Goal: Purchase product/service

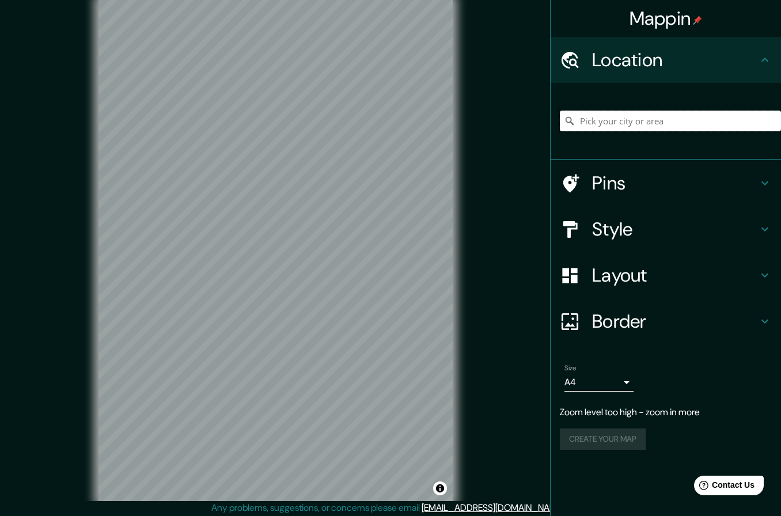
click at [694, 111] on input "Pick your city or area" at bounding box center [670, 121] width 221 height 21
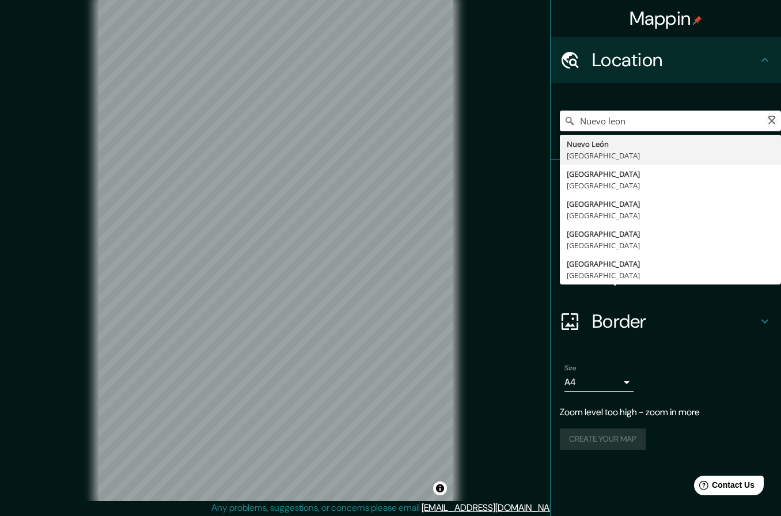
type input "[GEOGRAPHIC_DATA], [GEOGRAPHIC_DATA]"
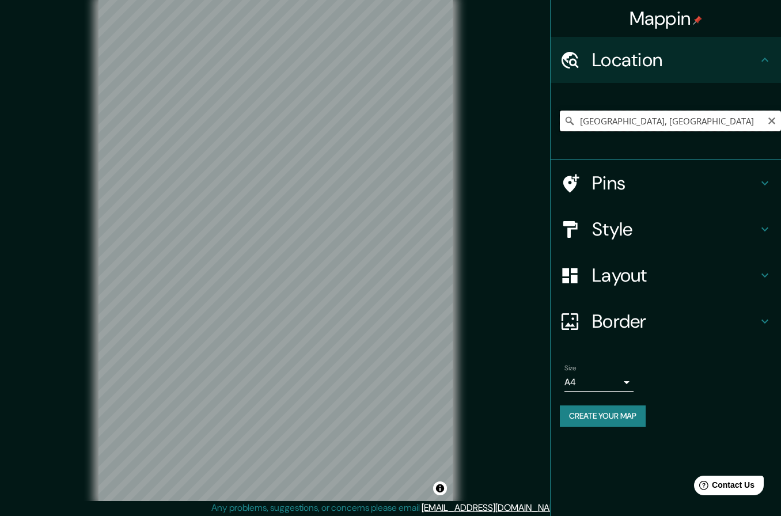
click at [706, 113] on input "[GEOGRAPHIC_DATA], [GEOGRAPHIC_DATA]" at bounding box center [670, 121] width 221 height 21
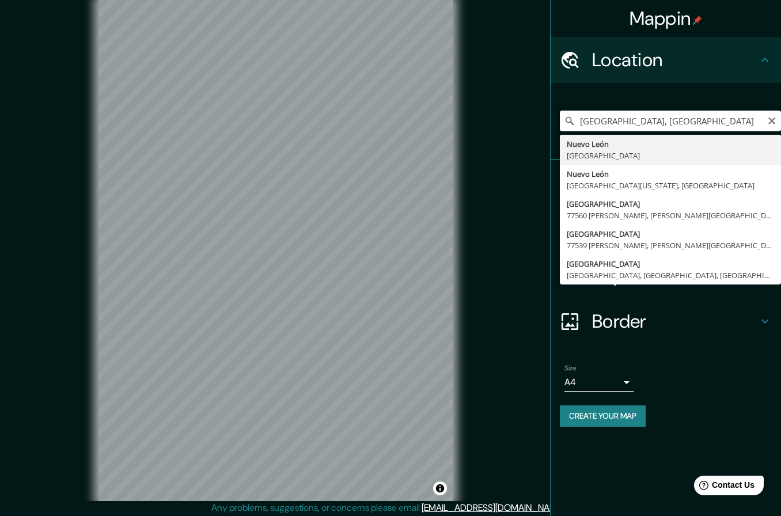
click at [777, 115] on input "[GEOGRAPHIC_DATA], [GEOGRAPHIC_DATA]" at bounding box center [670, 121] width 221 height 21
click at [776, 119] on icon "Clear" at bounding box center [771, 120] width 9 height 9
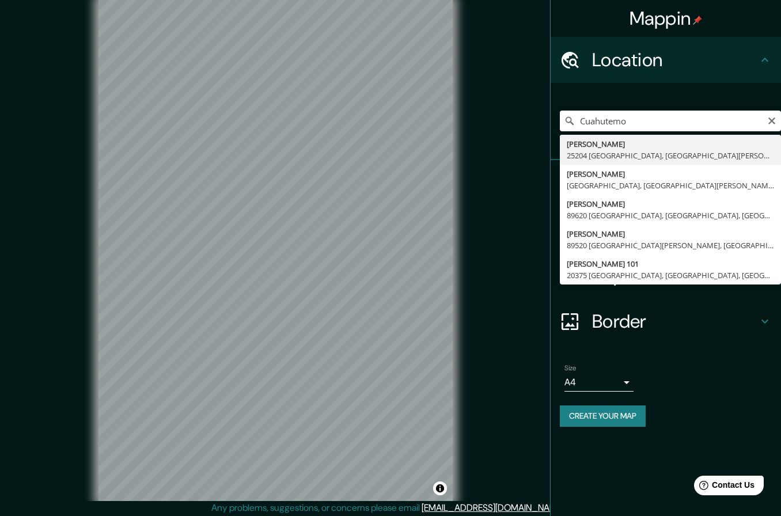
type input "[PERSON_NAME], 25204 [GEOGRAPHIC_DATA], [GEOGRAPHIC_DATA][PERSON_NAME], [GEOGRA…"
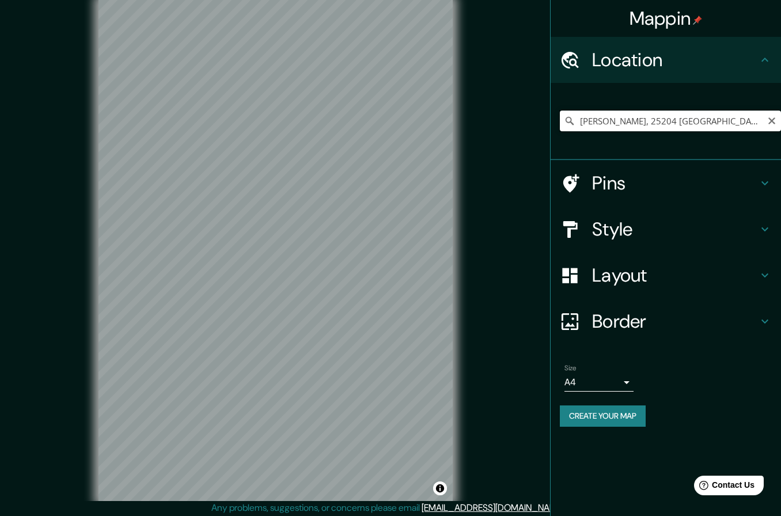
click at [778, 118] on input "[PERSON_NAME], 25204 [GEOGRAPHIC_DATA], [GEOGRAPHIC_DATA][PERSON_NAME], [GEOGRA…" at bounding box center [670, 121] width 221 height 21
click at [774, 121] on icon "Clear" at bounding box center [771, 120] width 9 height 9
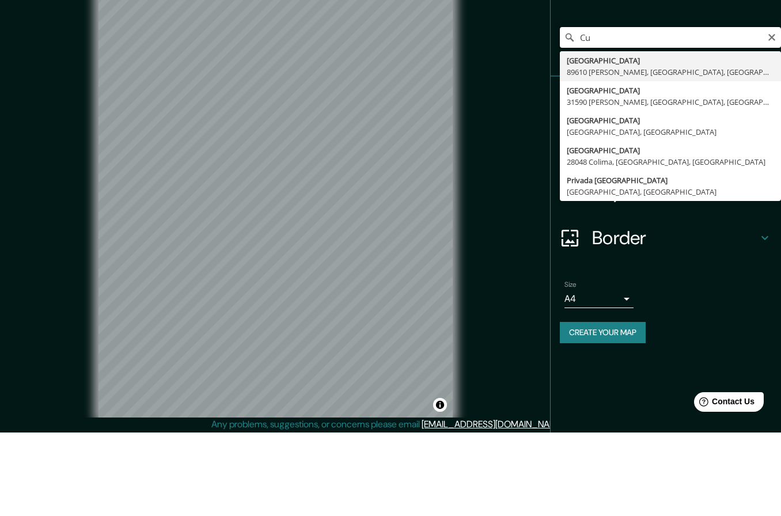
type input "C"
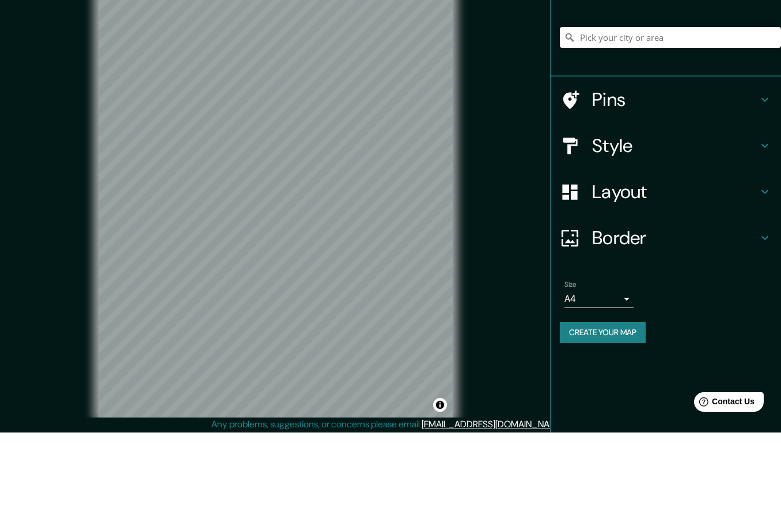
scroll to position [40, 0]
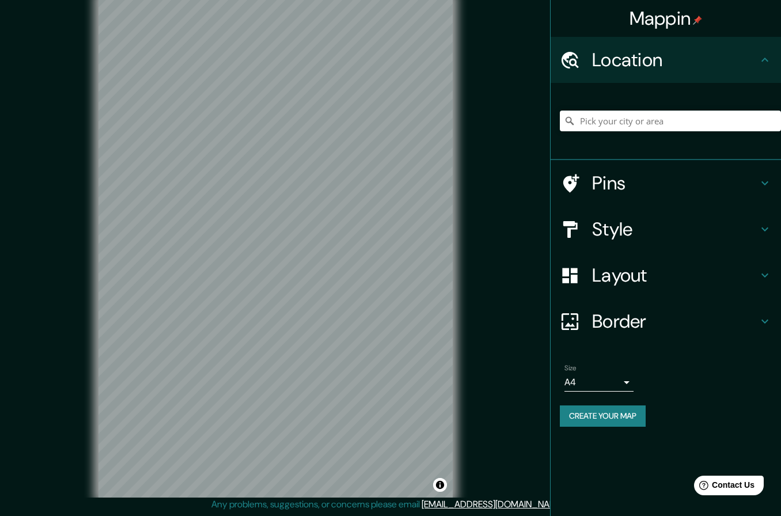
click at [694, 310] on h4 "Border" at bounding box center [675, 321] width 166 height 23
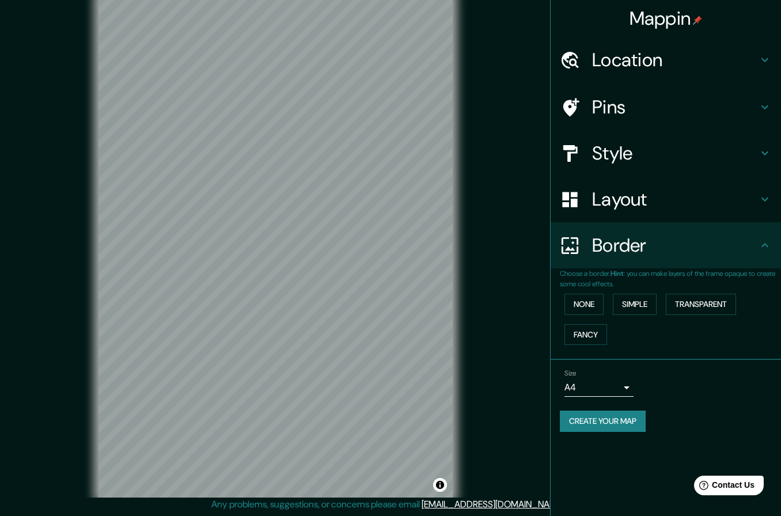
click at [670, 251] on h4 "Border" at bounding box center [675, 245] width 166 height 23
click at [735, 202] on h4 "Layout" at bounding box center [675, 199] width 166 height 23
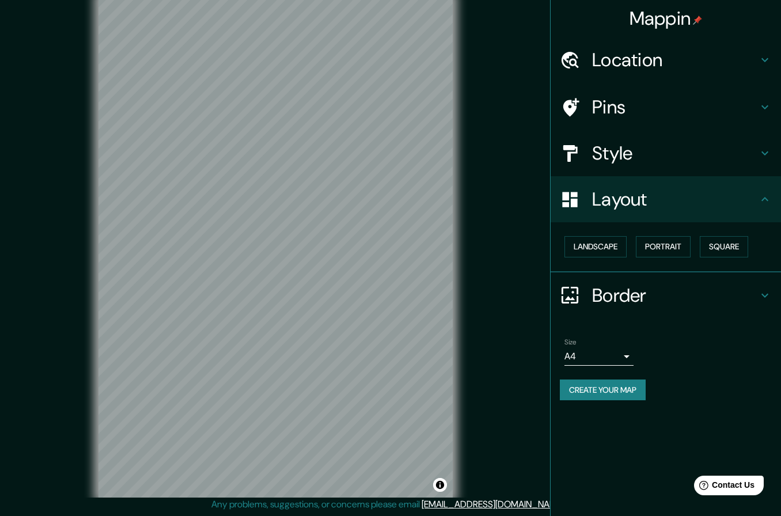
click at [719, 242] on button "Square" at bounding box center [724, 246] width 48 height 21
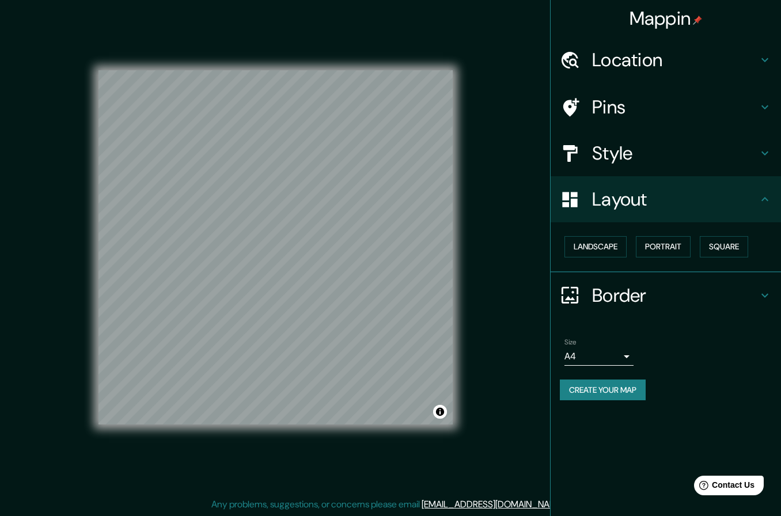
click at [751, 203] on h4 "Layout" at bounding box center [675, 199] width 166 height 23
click at [739, 58] on h4 "Location" at bounding box center [675, 59] width 166 height 23
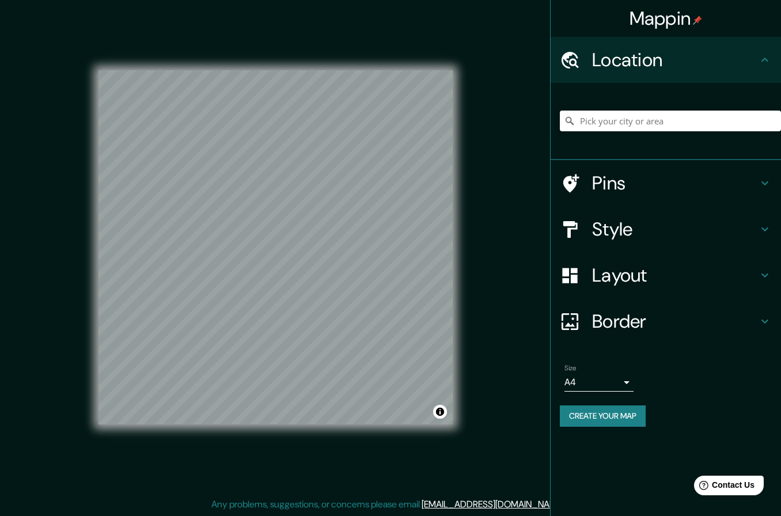
click at [720, 184] on h4 "Pins" at bounding box center [675, 183] width 166 height 23
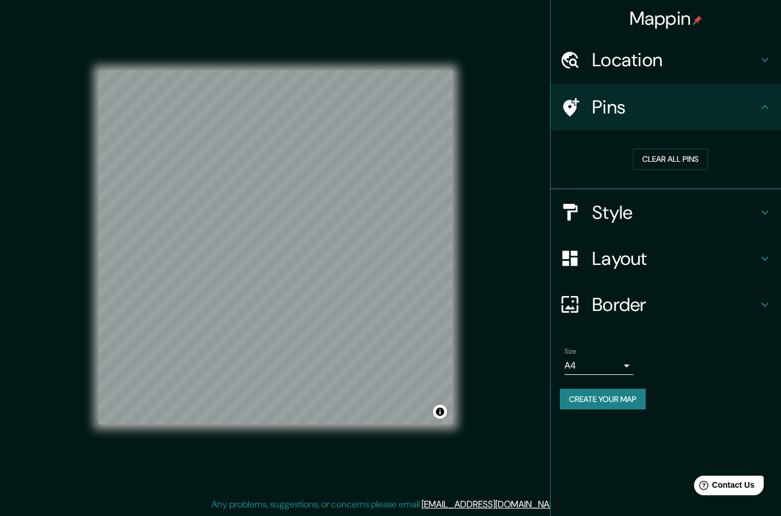
click at [724, 202] on h4 "Style" at bounding box center [675, 212] width 166 height 23
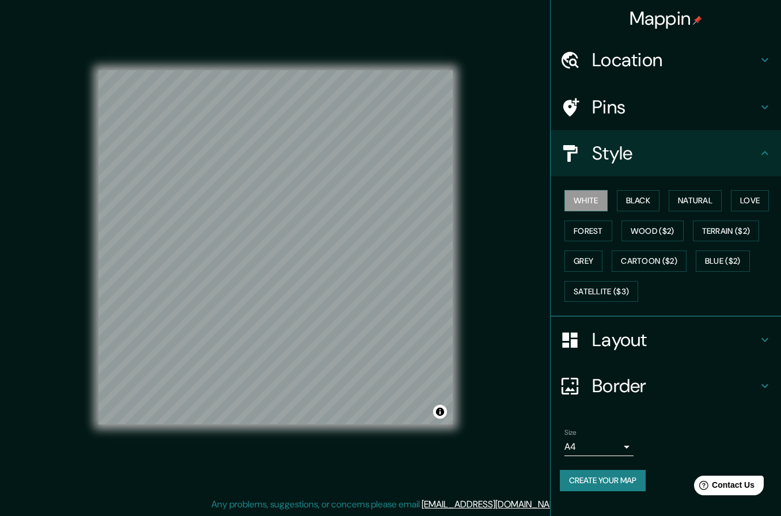
click at [648, 199] on button "Black" at bounding box center [638, 200] width 43 height 21
click at [709, 193] on button "Natural" at bounding box center [695, 200] width 53 height 21
click at [755, 193] on button "Love" at bounding box center [750, 200] width 38 height 21
click at [594, 233] on button "Forest" at bounding box center [589, 231] width 48 height 21
click at [595, 251] on button "Grey" at bounding box center [584, 261] width 38 height 21
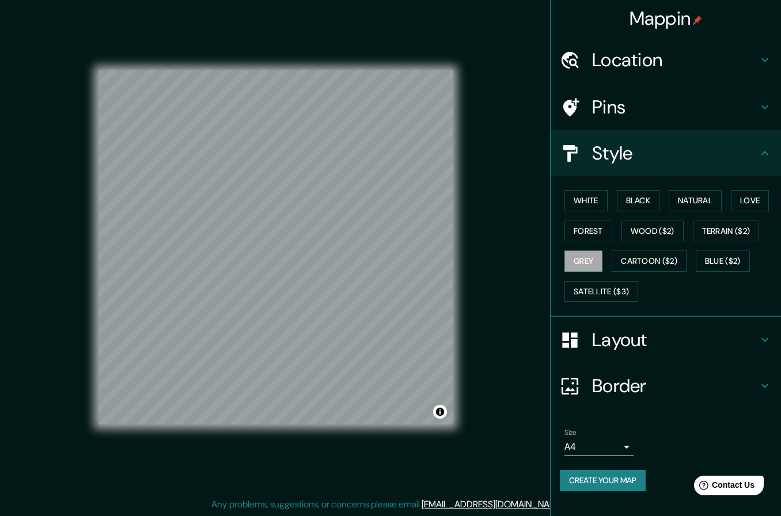
click at [764, 201] on button "Love" at bounding box center [750, 200] width 38 height 21
click at [596, 200] on button "White" at bounding box center [586, 200] width 43 height 21
click at [735, 333] on h4 "Layout" at bounding box center [675, 339] width 166 height 23
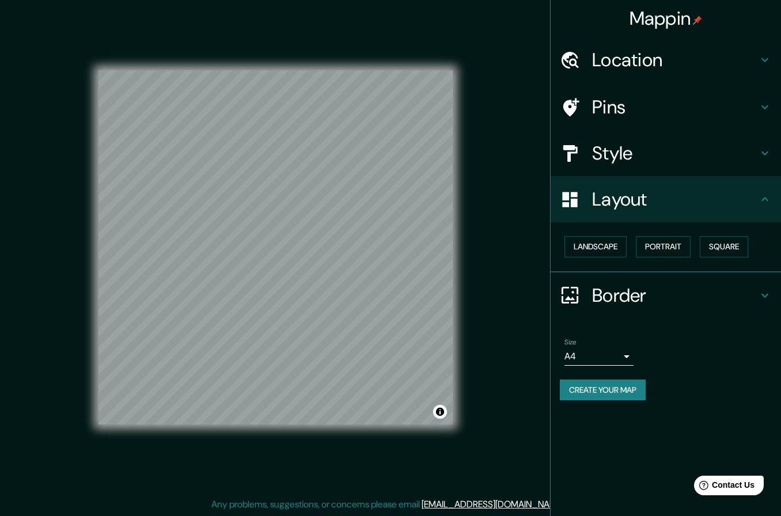
click at [680, 157] on h4 "Style" at bounding box center [675, 153] width 166 height 23
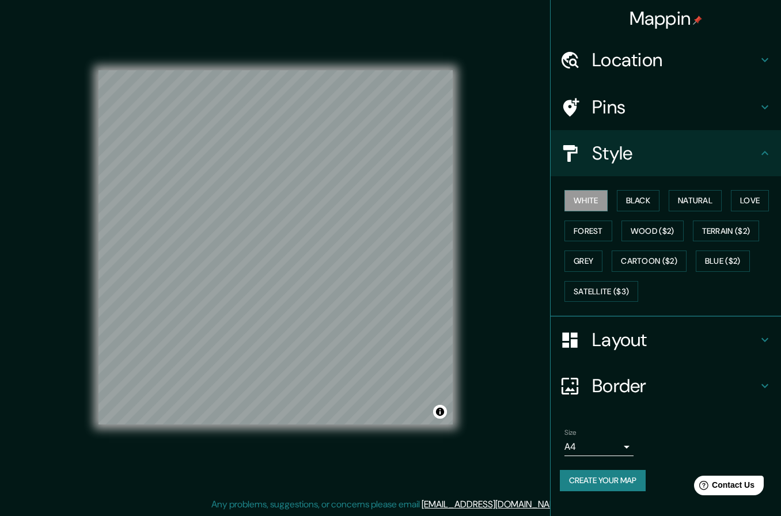
click at [665, 226] on button "Wood ($2)" at bounding box center [653, 231] width 62 height 21
click at [734, 232] on button "Terrain ($2)" at bounding box center [726, 231] width 67 height 21
click at [781, 140] on div "Style" at bounding box center [666, 153] width 230 height 46
click at [727, 252] on button "Blue ($2)" at bounding box center [723, 261] width 54 height 21
click at [623, 289] on button "Satellite ($3)" at bounding box center [602, 291] width 74 height 21
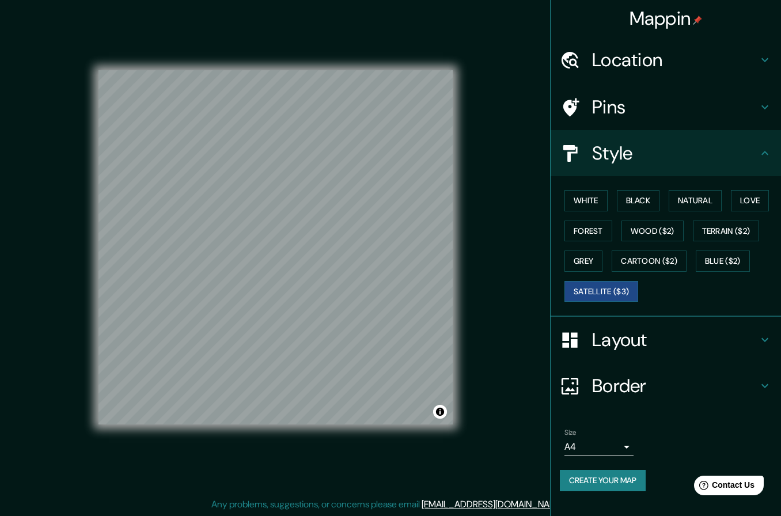
click at [602, 194] on button "White" at bounding box center [586, 200] width 43 height 21
click at [652, 203] on button "Black" at bounding box center [638, 200] width 43 height 21
click at [697, 203] on button "Natural" at bounding box center [695, 200] width 53 height 21
click at [752, 201] on button "Love" at bounding box center [750, 200] width 38 height 21
